Goal: Task Accomplishment & Management: Complete application form

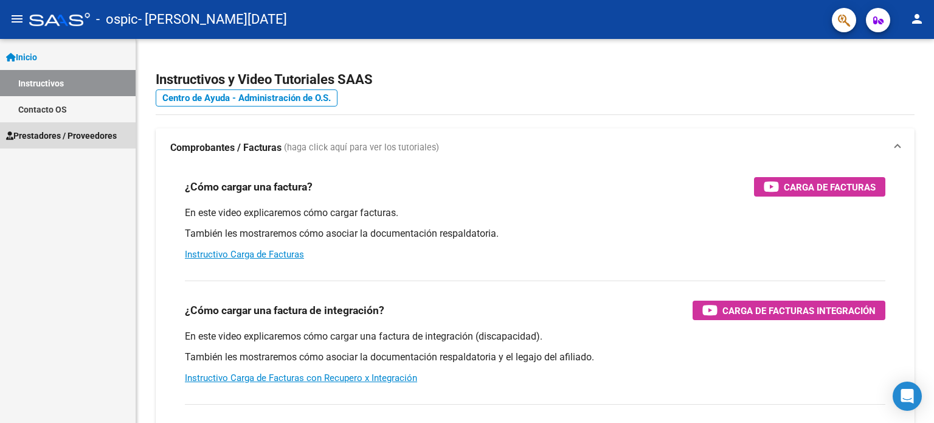
click at [62, 132] on span "Prestadores / Proveedores" at bounding box center [61, 135] width 111 height 13
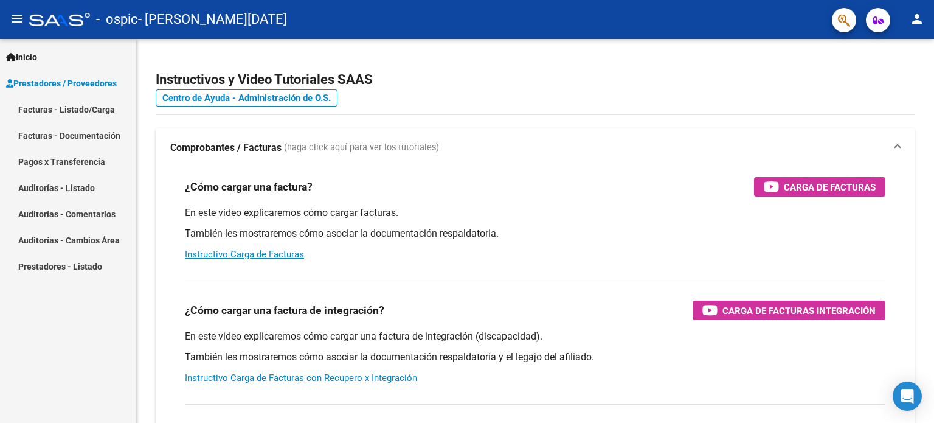
click at [70, 111] on link "Facturas - Listado/Carga" at bounding box center [68, 109] width 136 height 26
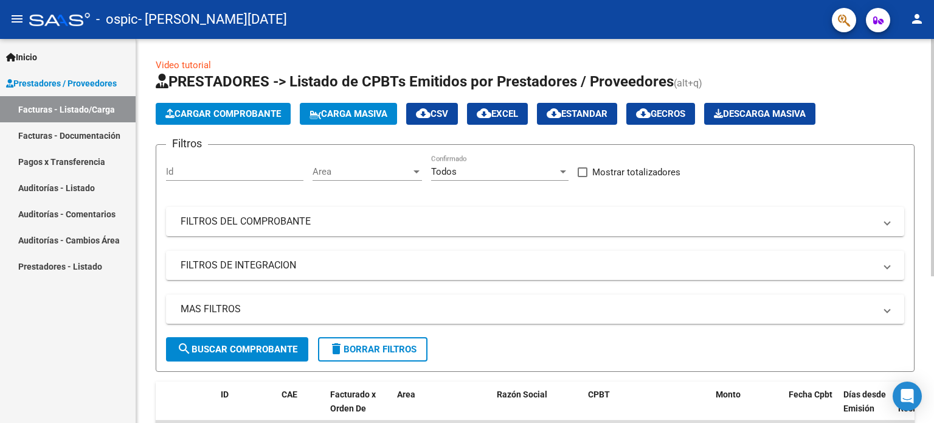
click at [209, 114] on span "Cargar Comprobante" at bounding box center [223, 113] width 116 height 11
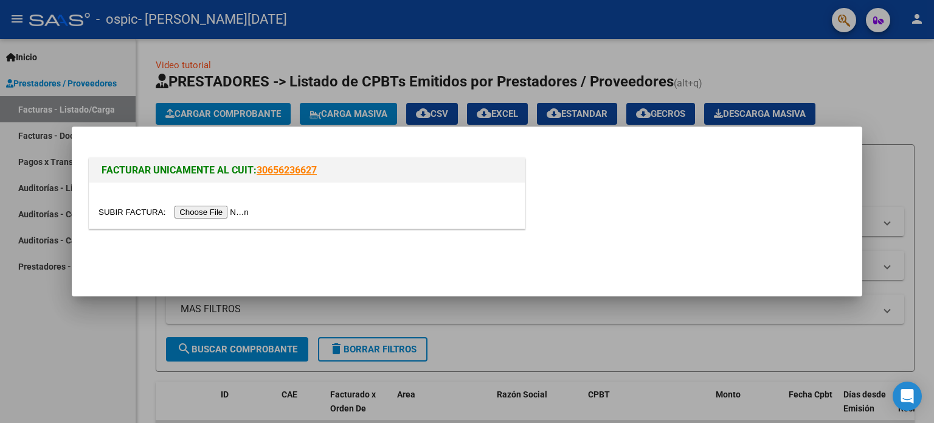
click at [245, 211] on input "file" at bounding box center [176, 212] width 154 height 13
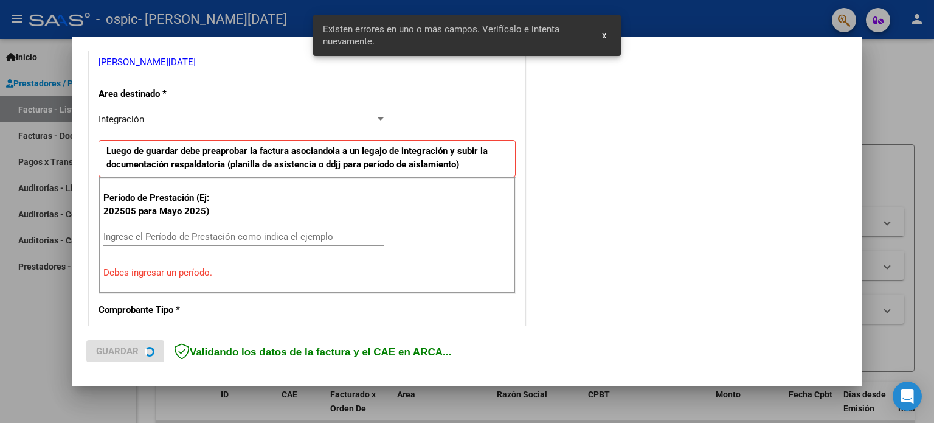
scroll to position [262, 0]
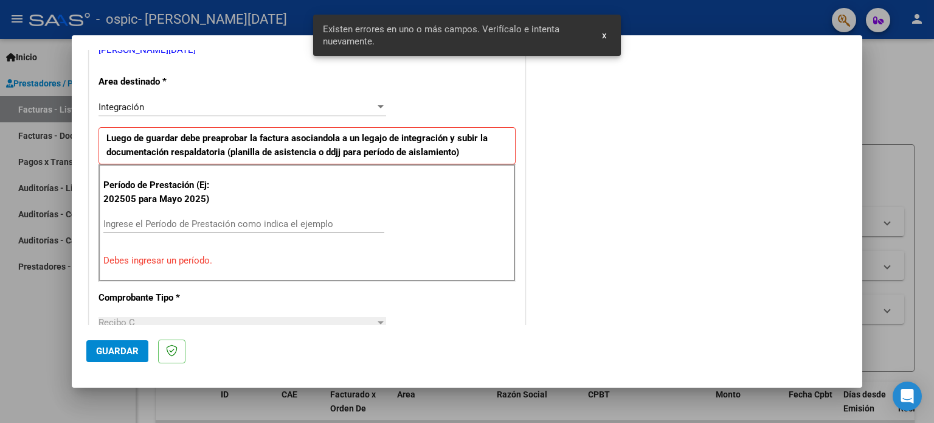
click at [317, 221] on input "Ingrese el Período de Prestación como indica el ejemplo" at bounding box center [243, 223] width 281 height 11
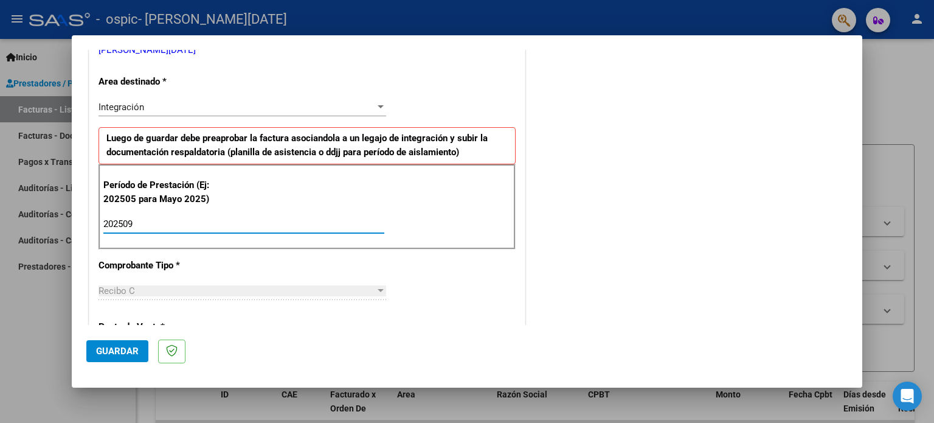
type input "202509"
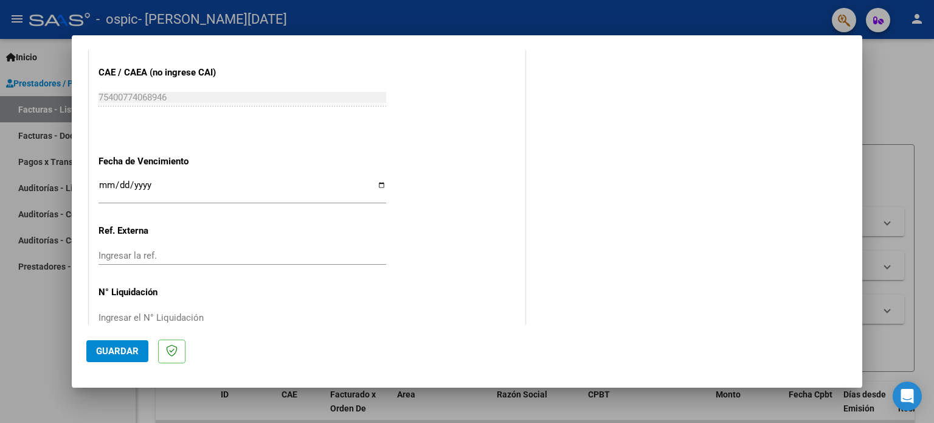
scroll to position [794, 0]
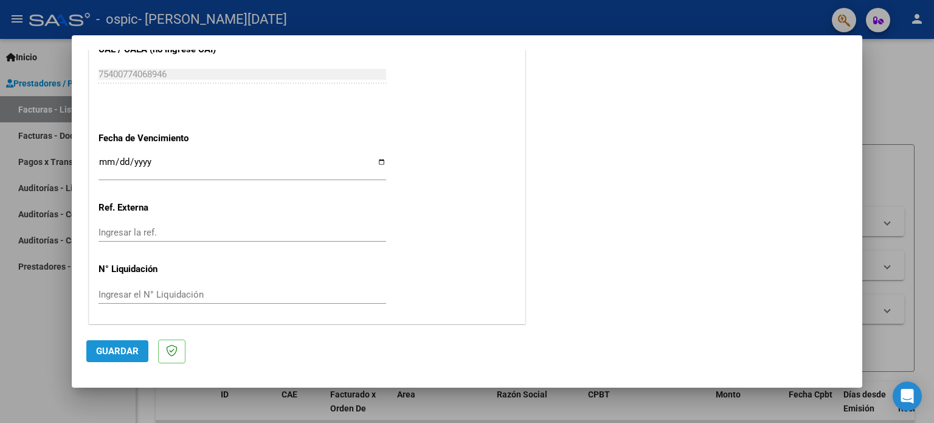
click at [122, 342] on button "Guardar" at bounding box center [117, 351] width 62 height 22
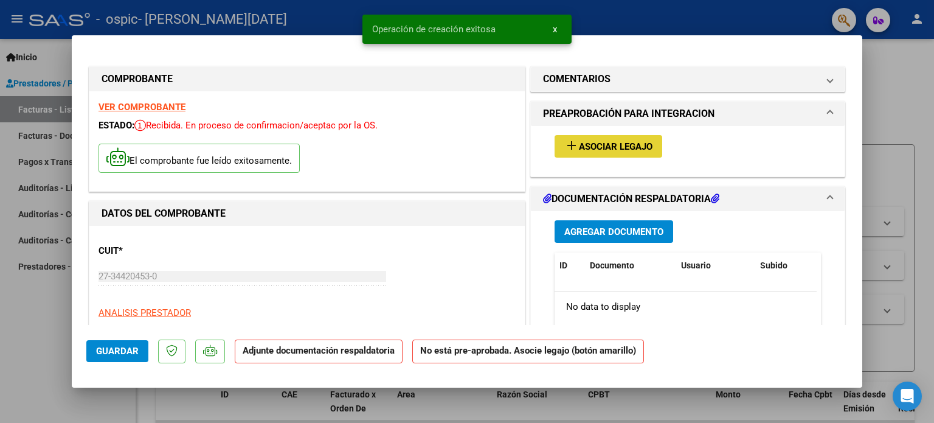
click at [614, 139] on button "add Asociar Legajo" at bounding box center [609, 146] width 108 height 23
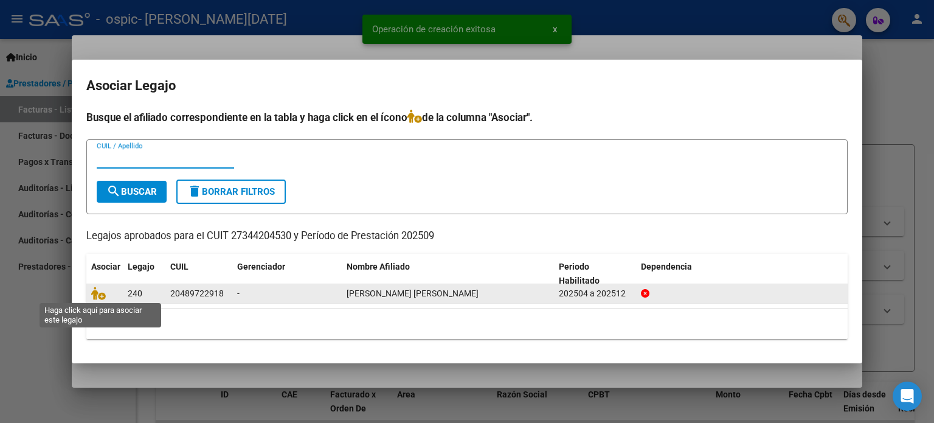
click at [105, 292] on span at bounding box center [100, 294] width 18 height 10
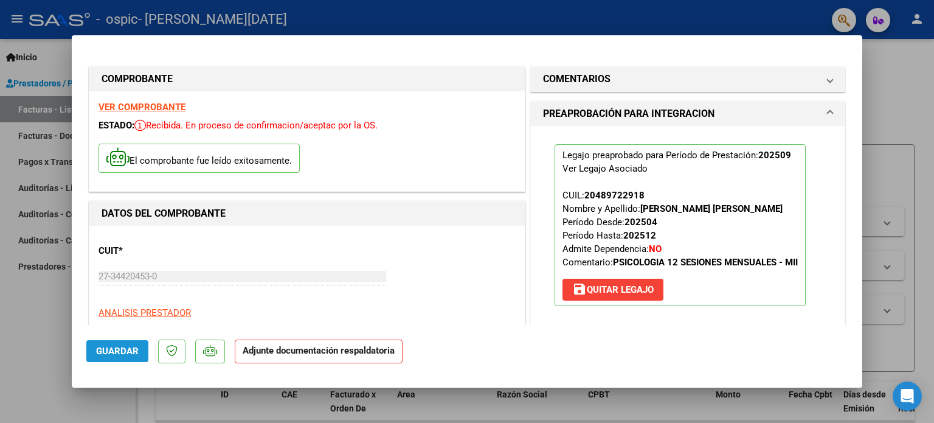
click at [119, 341] on button "Guardar" at bounding box center [117, 351] width 62 height 22
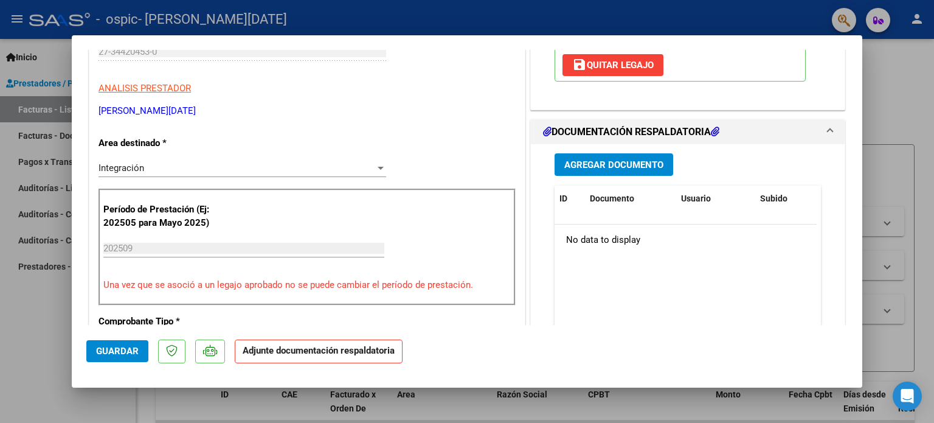
scroll to position [209, 0]
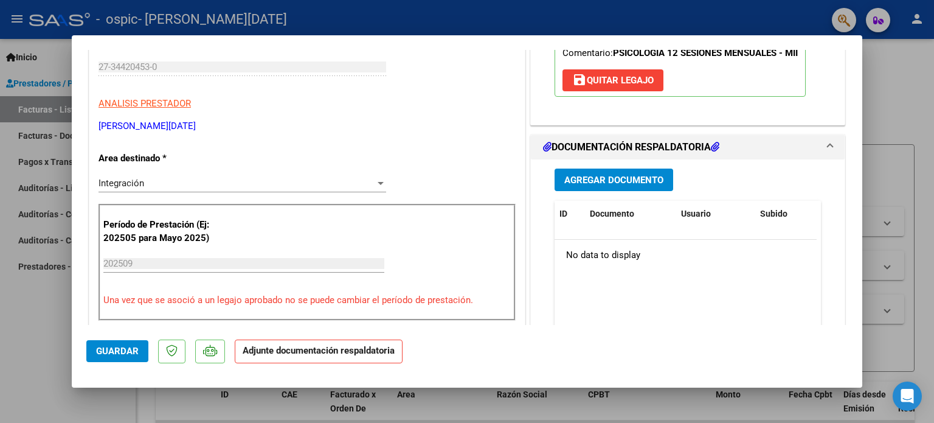
click at [574, 186] on span "Agregar Documento" at bounding box center [614, 180] width 99 height 11
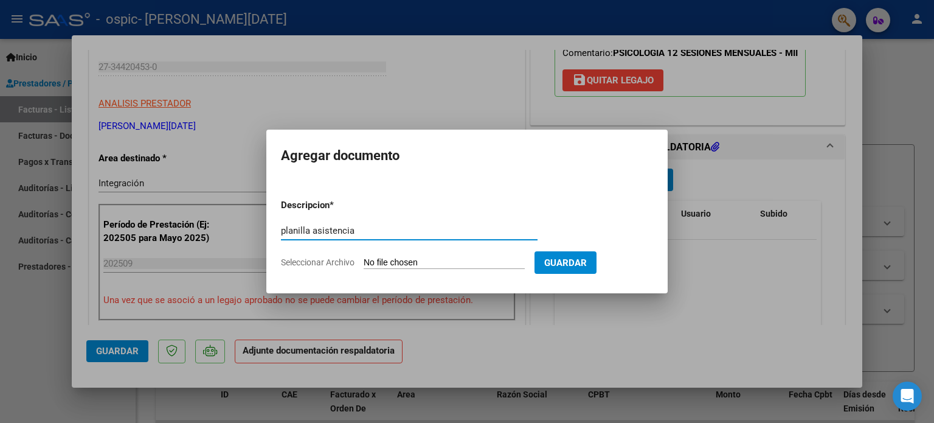
type input "planilla asistencia"
click at [426, 259] on input "Seleccionar Archivo" at bounding box center [444, 263] width 161 height 12
type input "C:\fakepath\Giachello [DATE].pdf"
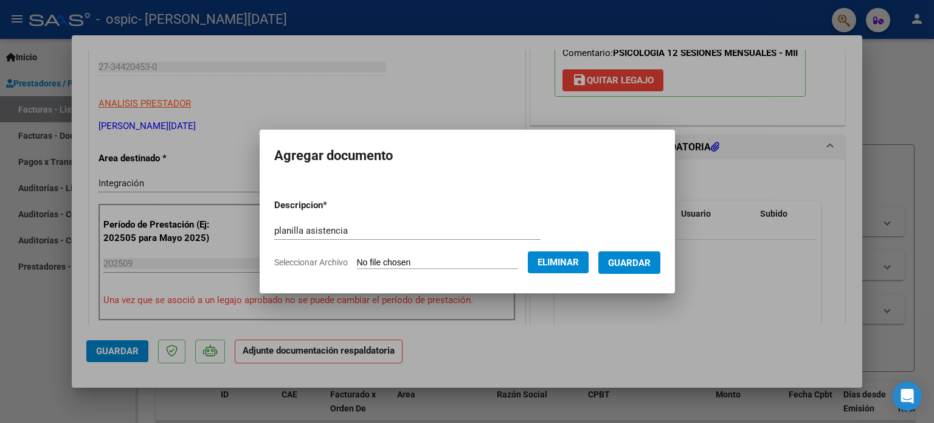
click at [628, 263] on span "Guardar" at bounding box center [629, 262] width 43 height 11
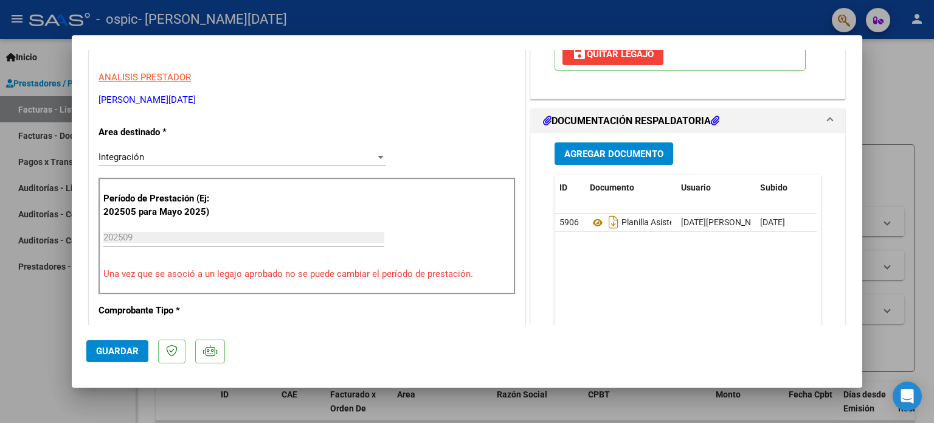
scroll to position [252, 0]
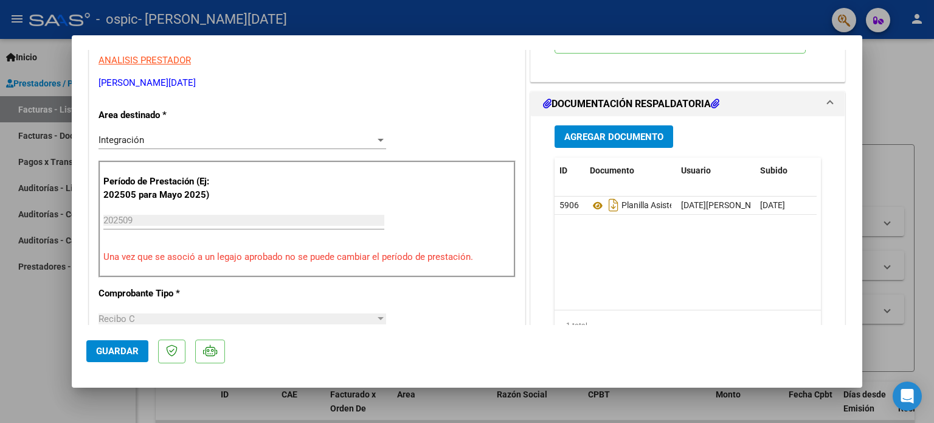
click at [591, 142] on span "Agregar Documento" at bounding box center [614, 136] width 99 height 11
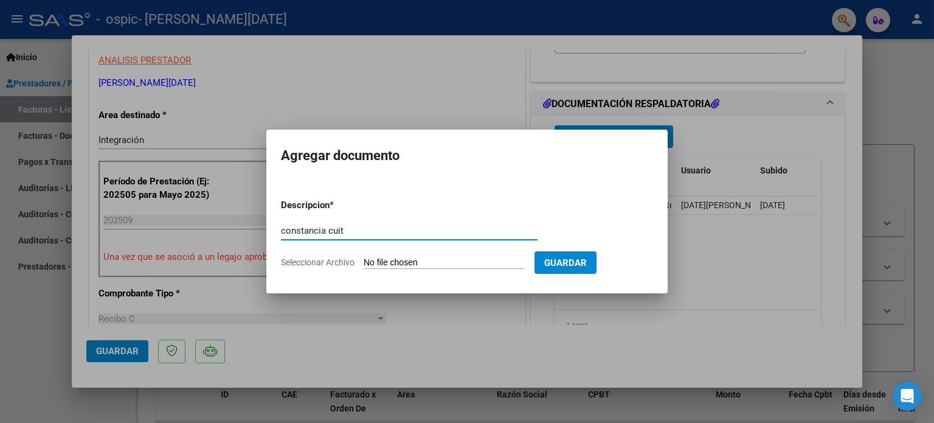
type input "constancia cuit"
click at [374, 258] on input "Seleccionar Archivo" at bounding box center [444, 263] width 161 height 12
type input "C:\fakepath\cuit.pdf"
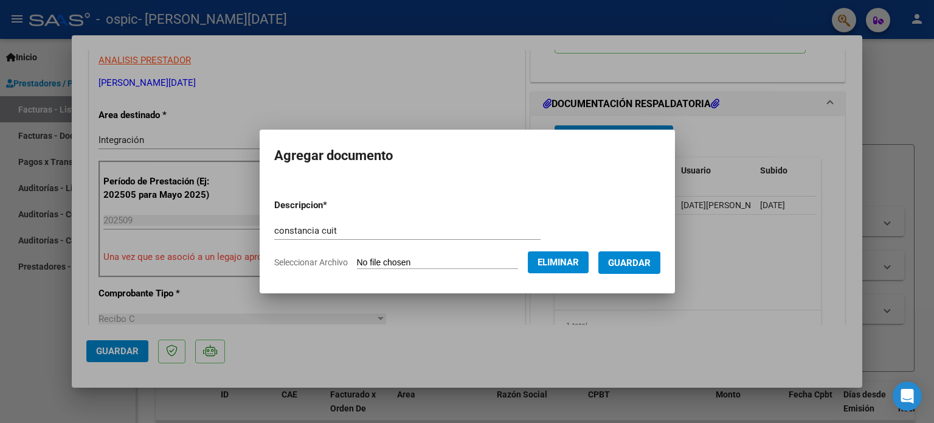
click at [635, 259] on span "Guardar" at bounding box center [629, 262] width 43 height 11
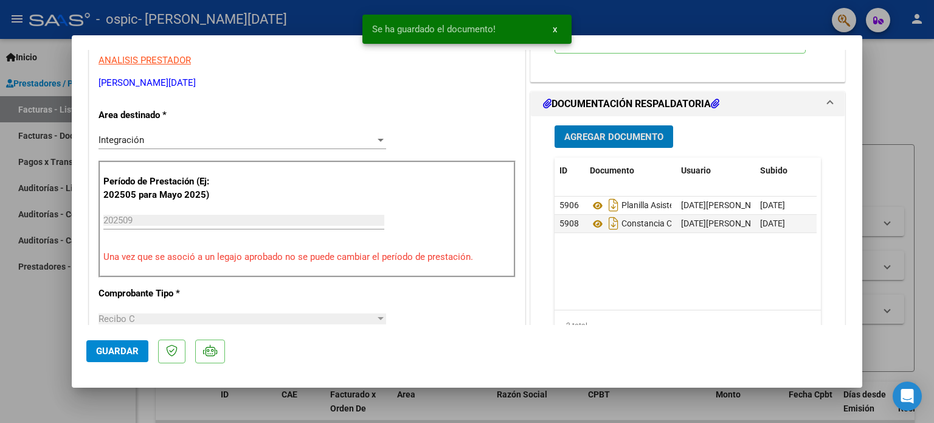
click at [97, 349] on span "Guardar" at bounding box center [117, 351] width 43 height 11
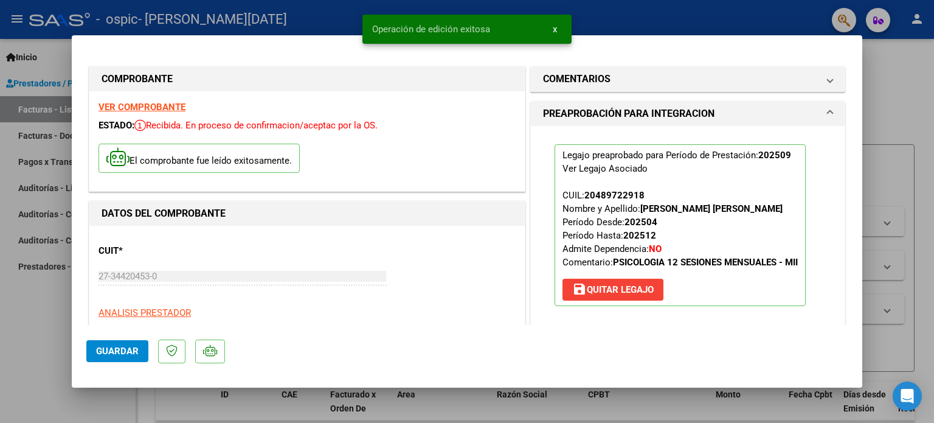
click at [897, 80] on div at bounding box center [467, 211] width 934 height 423
type input "$ 0,00"
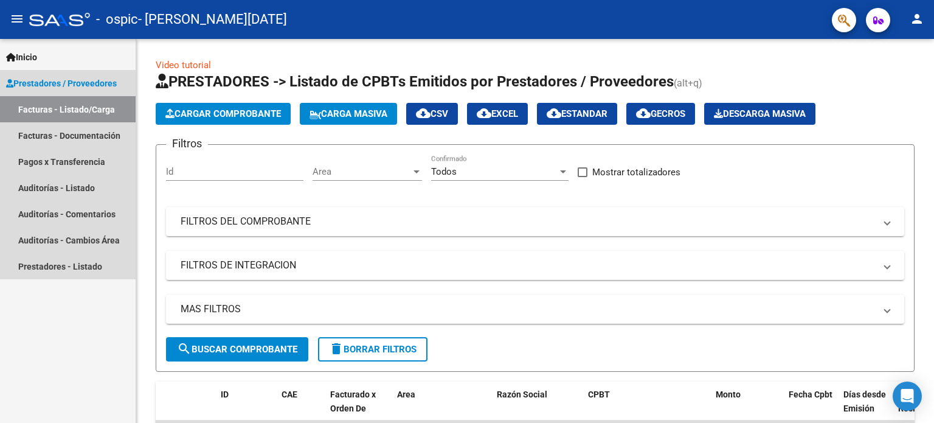
click at [69, 109] on link "Facturas - Listado/Carga" at bounding box center [68, 109] width 136 height 26
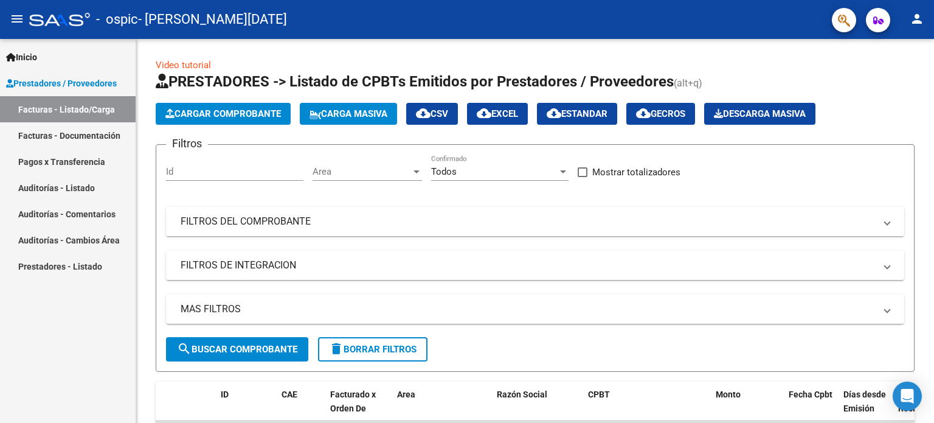
click at [69, 109] on link "Facturas - Listado/Carga" at bounding box center [68, 109] width 136 height 26
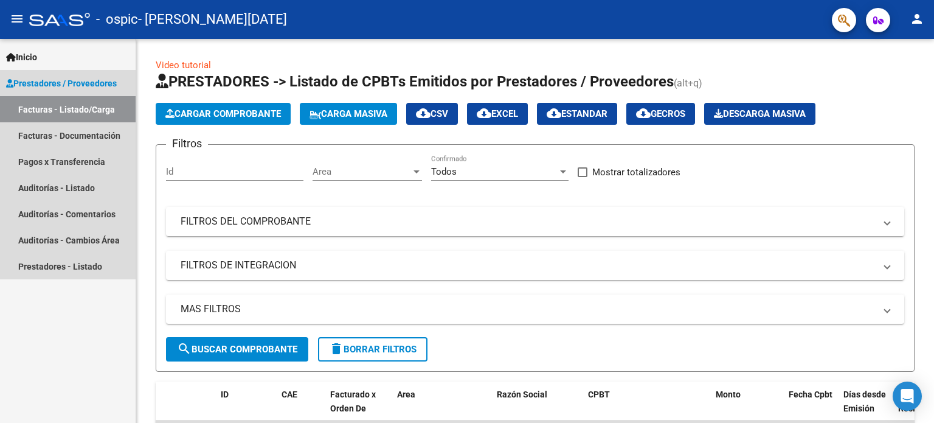
click at [69, 109] on link "Facturas - Listado/Carga" at bounding box center [68, 109] width 136 height 26
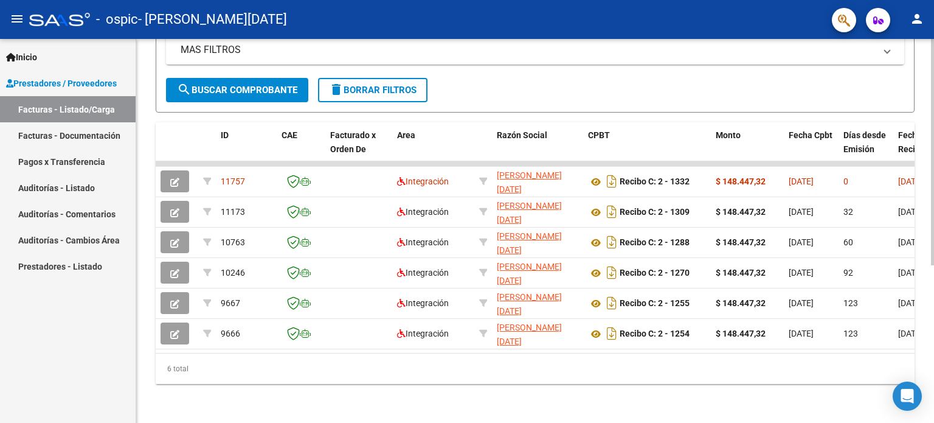
scroll to position [266, 0]
click at [933, 311] on div at bounding box center [932, 309] width 3 height 226
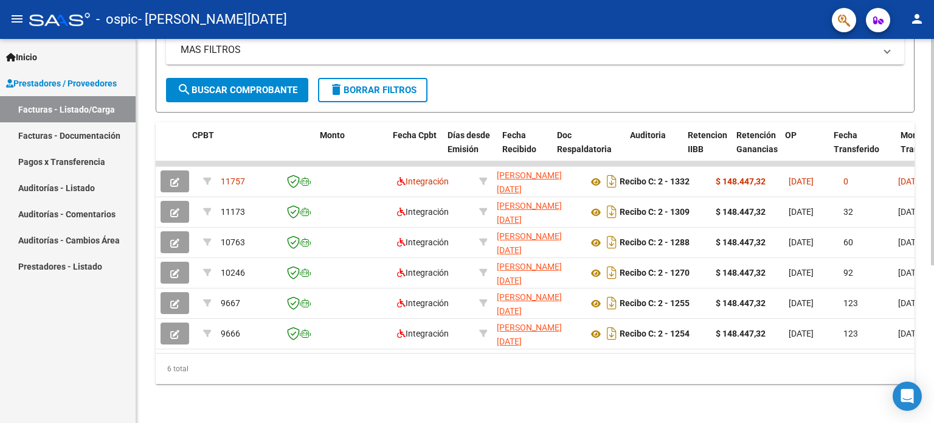
scroll to position [0, 486]
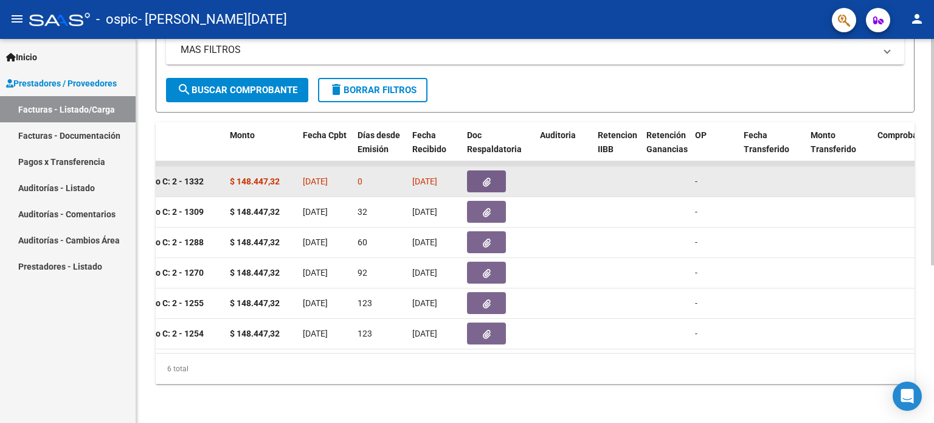
click at [492, 173] on button "button" at bounding box center [486, 181] width 39 height 22
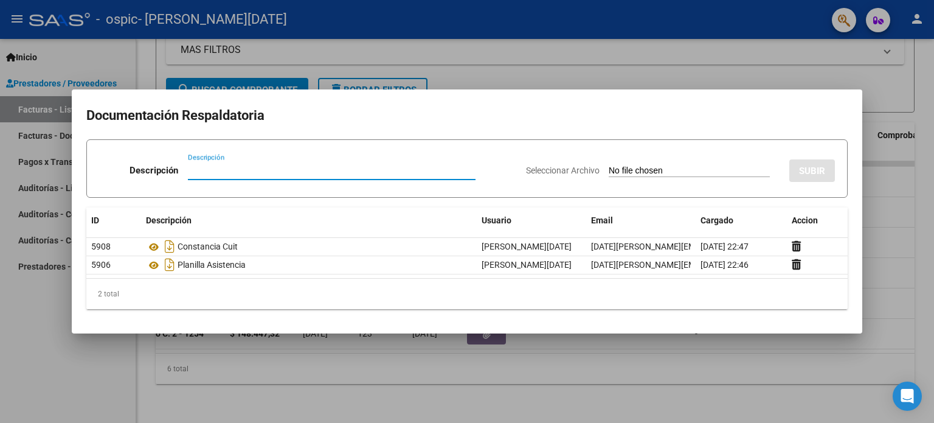
click at [914, 231] on div at bounding box center [467, 211] width 934 height 423
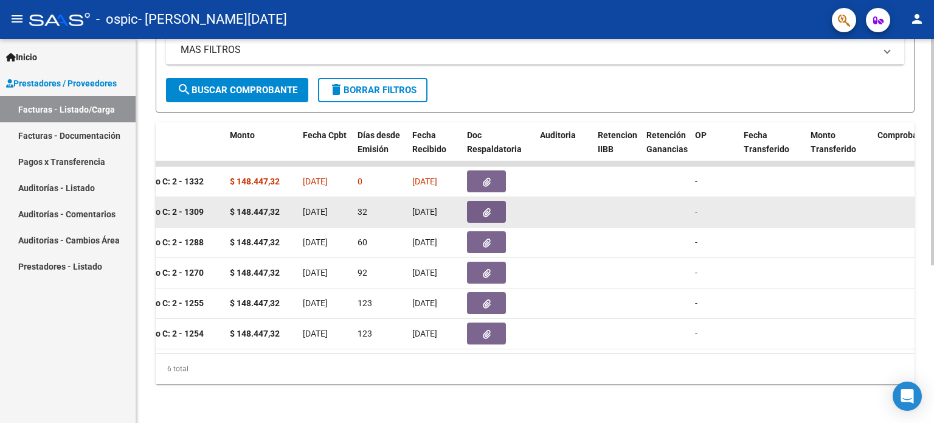
click at [496, 206] on button "button" at bounding box center [486, 212] width 39 height 22
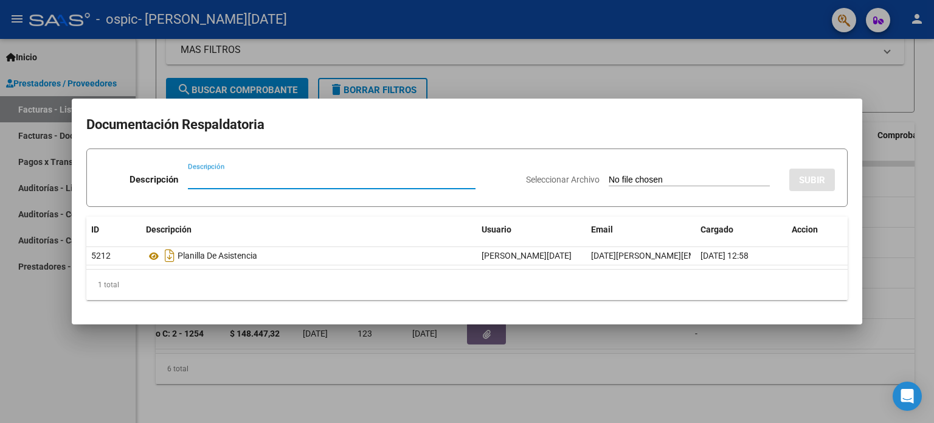
click at [930, 161] on div at bounding box center [467, 211] width 934 height 423
